Goal: Find specific page/section: Find specific page/section

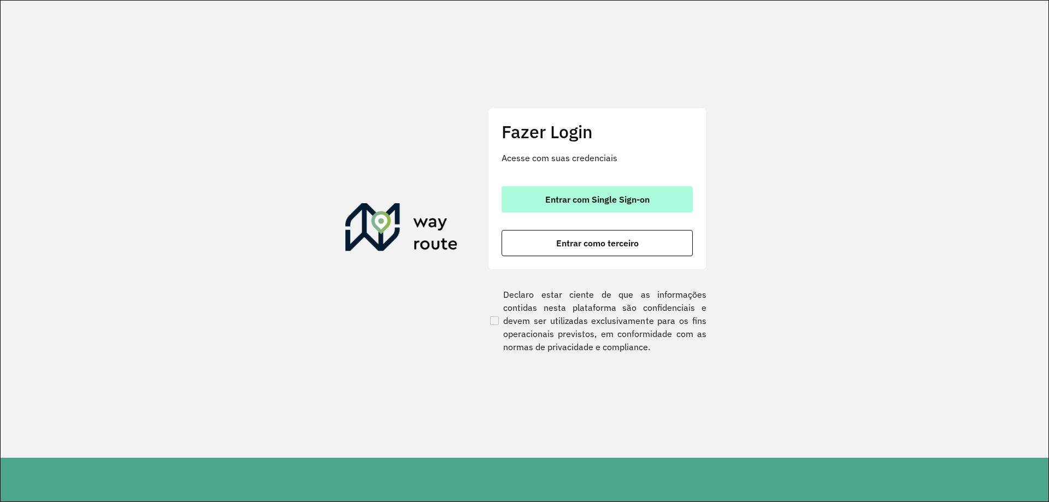
click at [654, 191] on button "Entrar com Single Sign-on" at bounding box center [597, 199] width 191 height 26
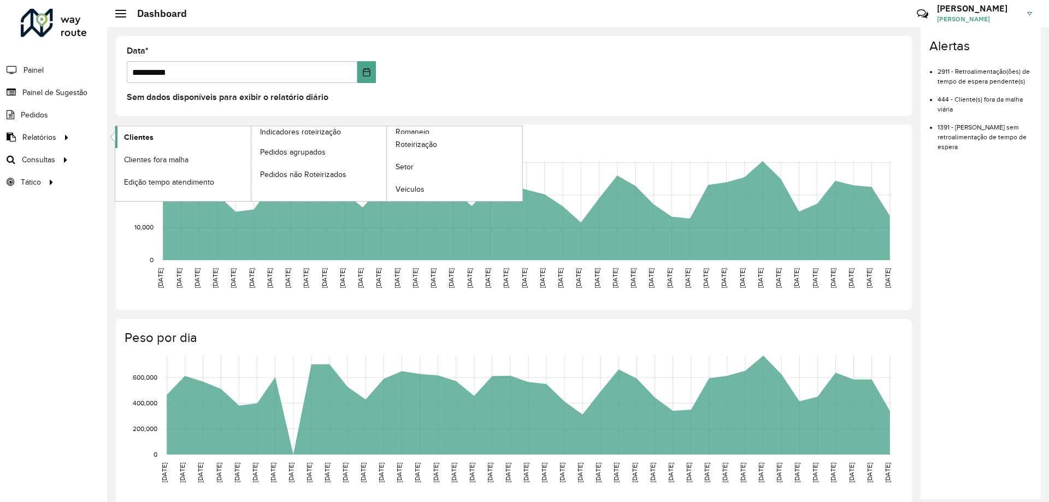
click at [126, 134] on span "Clientes" at bounding box center [139, 137] width 30 height 11
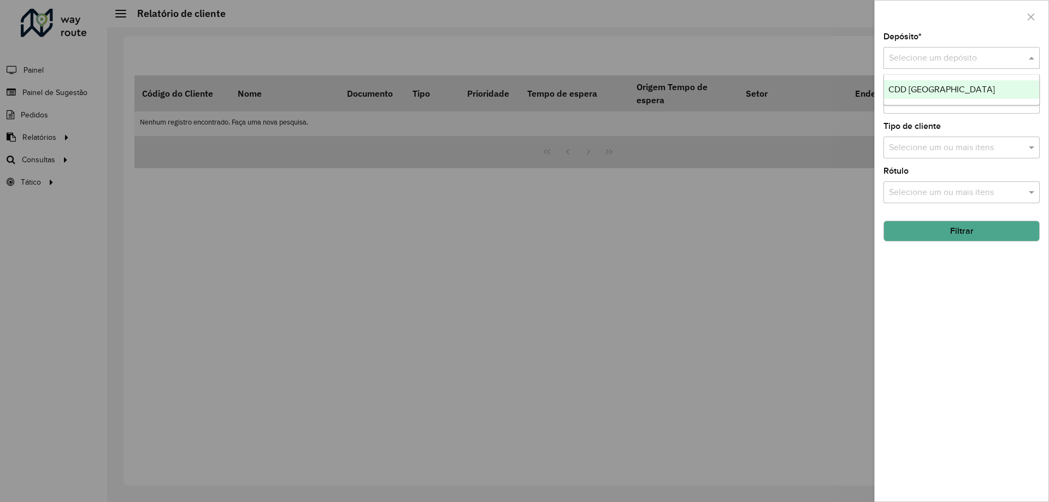
click at [941, 51] on div "Selecione um depósito" at bounding box center [962, 58] width 156 height 22
click at [916, 86] on span "CDD Rio de Janeiro" at bounding box center [942, 89] width 107 height 9
click at [947, 228] on button "Filtrar" at bounding box center [962, 231] width 156 height 21
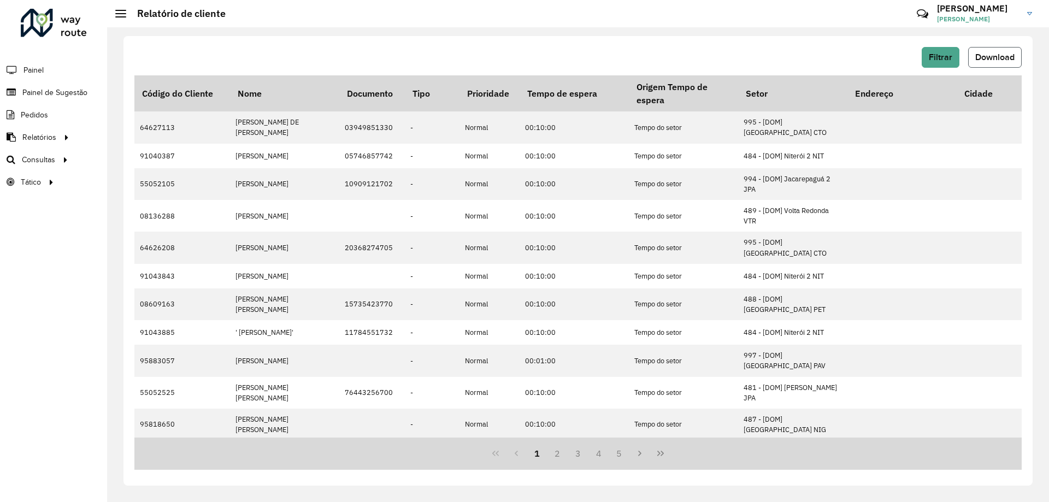
click at [1001, 58] on span "Download" at bounding box center [995, 56] width 39 height 9
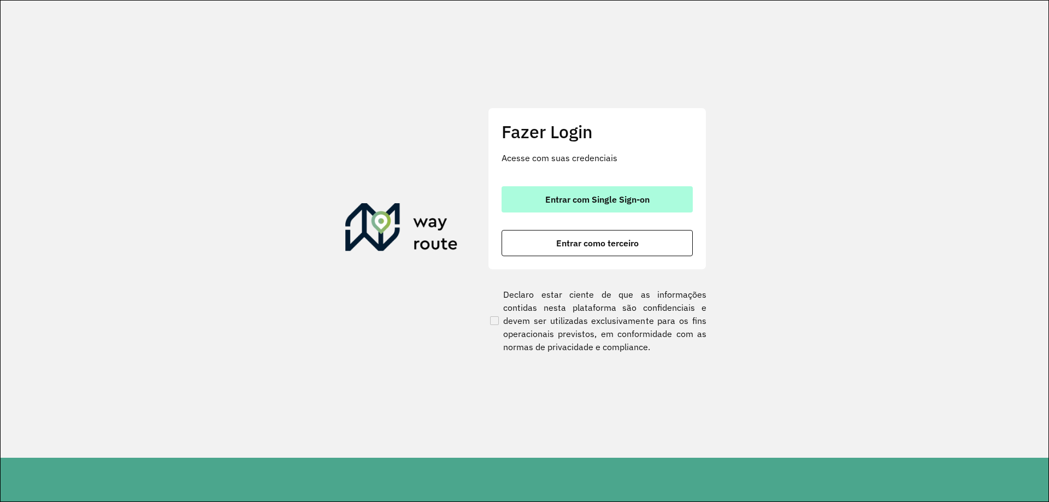
click at [628, 203] on span "Entrar com Single Sign-on" at bounding box center [597, 199] width 104 height 9
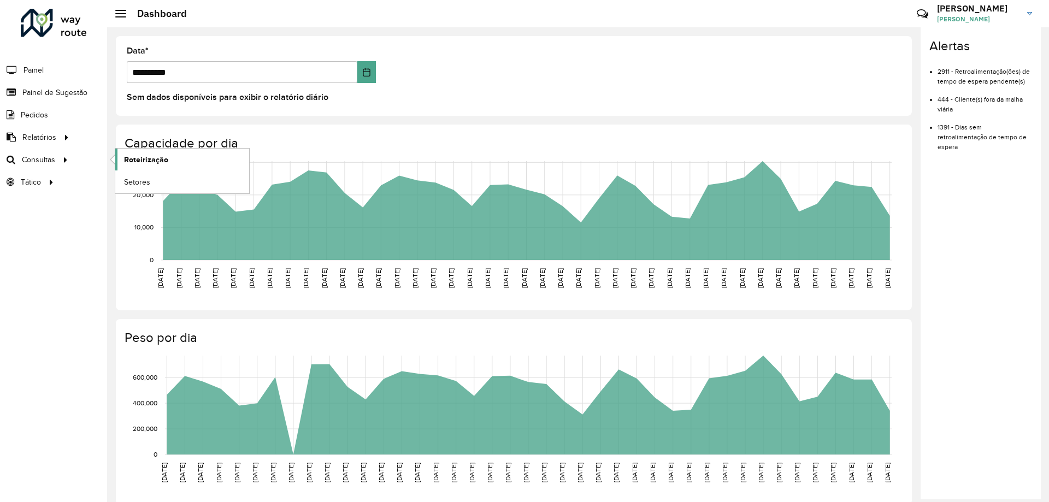
click at [180, 158] on link "Roteirização" at bounding box center [182, 160] width 134 height 22
click at [132, 179] on span "Setores" at bounding box center [137, 182] width 27 height 11
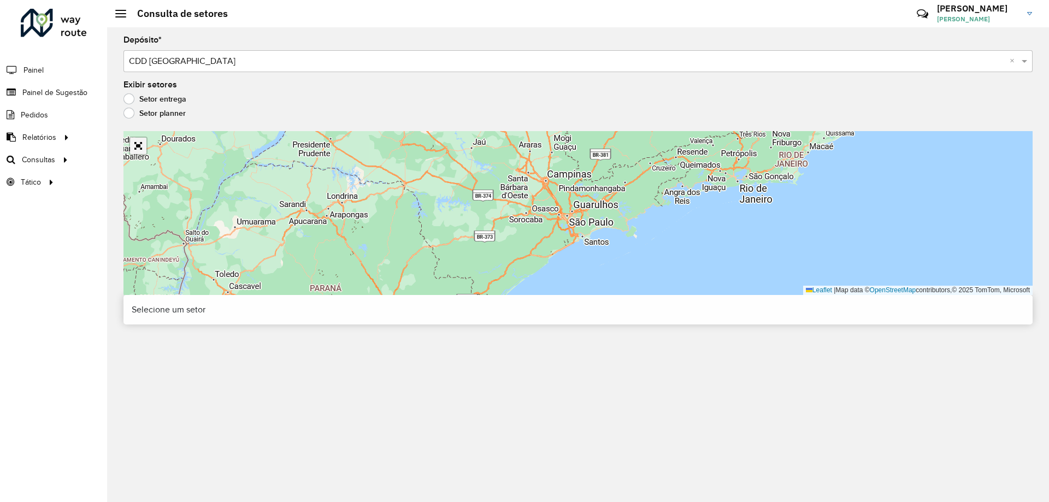
click at [140, 147] on link "Abrir mapa em tela cheia" at bounding box center [138, 146] width 16 height 16
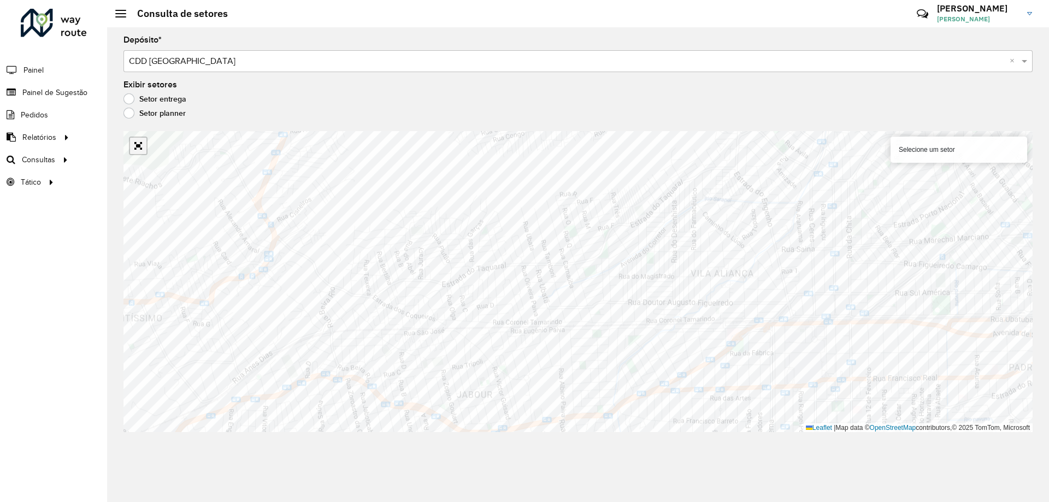
click at [138, 150] on link "Abrir mapa em tela cheia" at bounding box center [138, 146] width 16 height 16
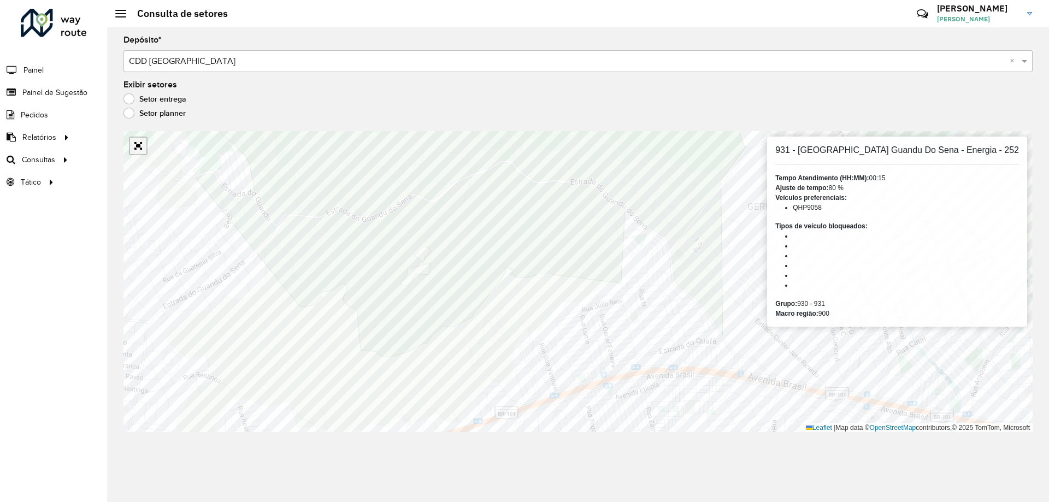
click at [132, 149] on link "Abrir mapa em tela cheia" at bounding box center [138, 146] width 16 height 16
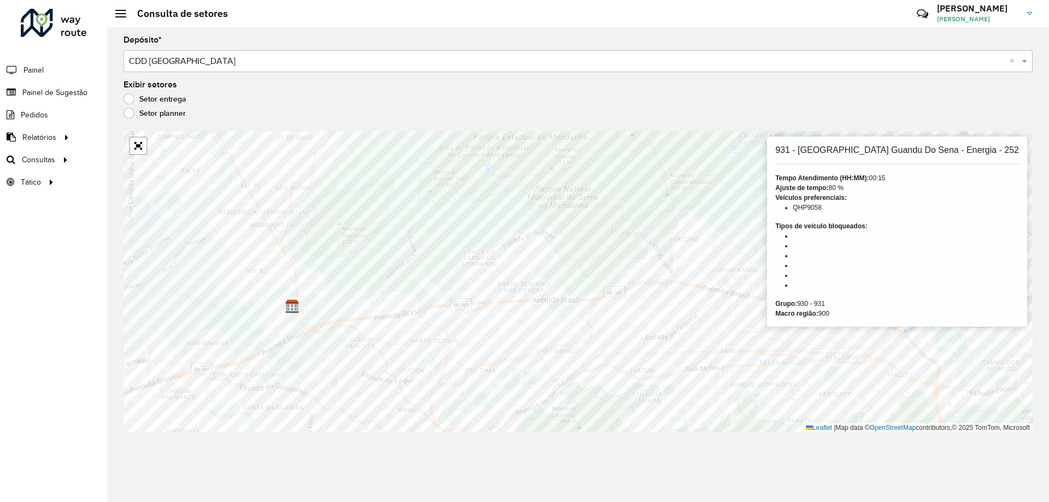
click at [138, 137] on div at bounding box center [138, 146] width 19 height 19
click at [138, 143] on link "Abrir mapa em tela cheia" at bounding box center [138, 146] width 16 height 16
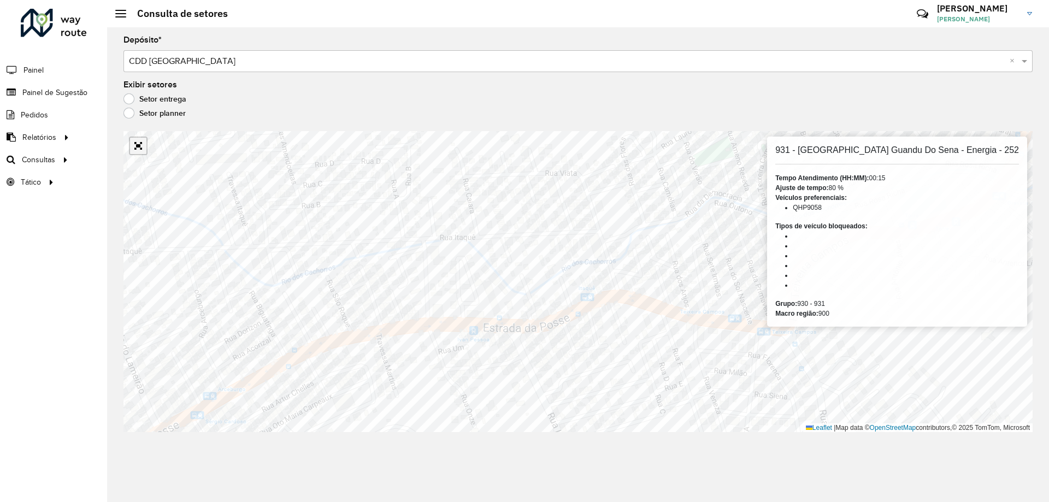
click at [136, 147] on link "Abrir mapa em tela cheia" at bounding box center [138, 146] width 16 height 16
click at [142, 154] on link "Abrir mapa em tela cheia" at bounding box center [138, 146] width 16 height 16
